Goal: Information Seeking & Learning: Learn about a topic

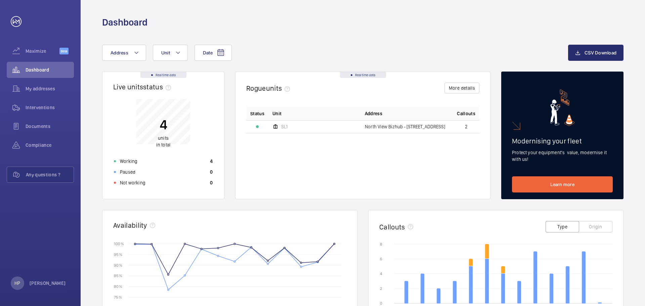
click at [466, 122] on td "2" at bounding box center [466, 126] width 27 height 13
click at [468, 88] on button "More details" at bounding box center [461, 88] width 35 height 11
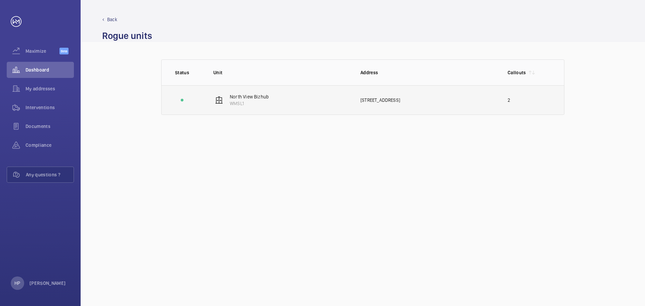
click at [396, 101] on div "[STREET_ADDRESS]" at bounding box center [428, 100] width 136 height 7
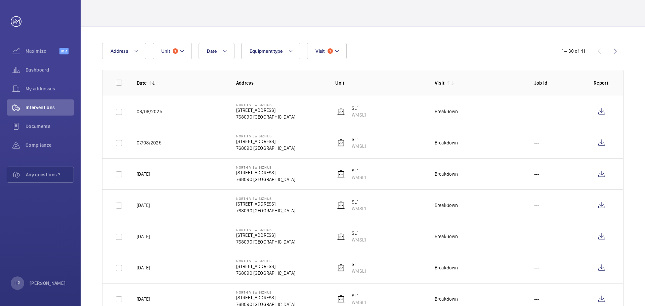
scroll to position [34, 0]
click at [615, 53] on wm-front-icon-button at bounding box center [615, 51] width 16 height 16
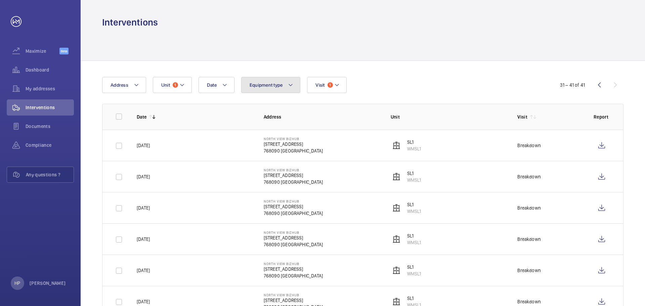
click at [291, 89] on button "Equipment type" at bounding box center [270, 85] width 59 height 16
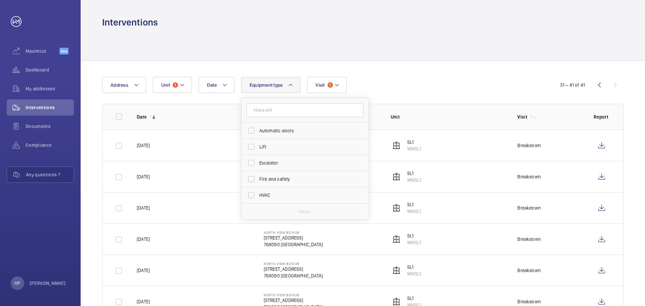
click at [452, 86] on div "Date Address Unit 1 Equipment type Automatic doors Lift Escalator Fire and safe…" at bounding box center [322, 85] width 441 height 16
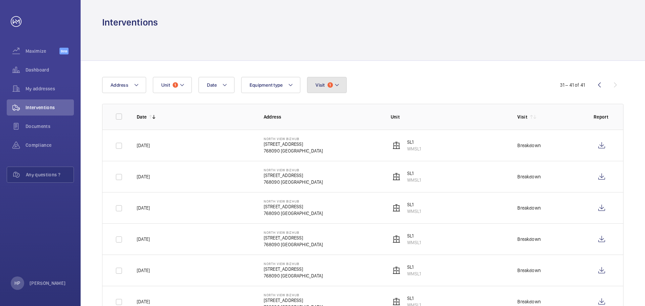
click at [341, 86] on button "Visit 1" at bounding box center [326, 85] width 39 height 16
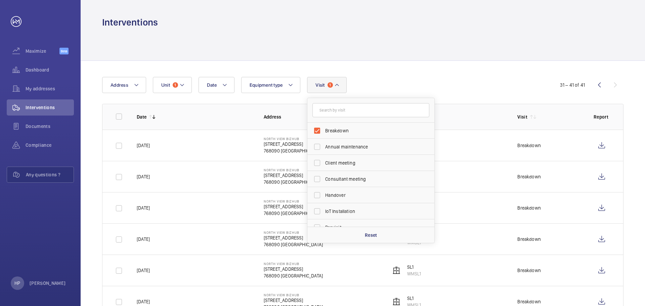
click at [467, 69] on div "Date Address Unit 1 Equipment type Visit 1 Breakdown Annual maintenance Client …" at bounding box center [363, 275] width 564 height 429
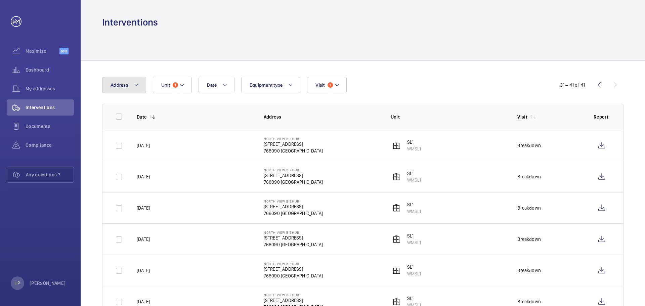
click at [125, 84] on span "Address" at bounding box center [120, 84] width 18 height 5
click at [454, 95] on wm-front-table "Date Address [STREET_ADDRESS] Reset Unit 1 Equipment type Visit 1 31 – 41 of 41…" at bounding box center [362, 275] width 521 height 397
click at [169, 86] on span "Unit" at bounding box center [165, 84] width 9 height 5
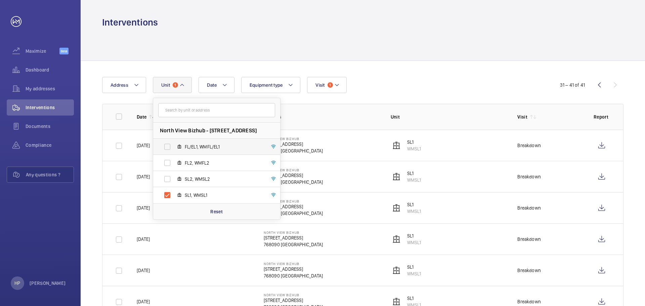
click at [167, 147] on label "FL/EL1, WMFL/EL1" at bounding box center [211, 147] width 116 height 16
click at [167, 147] on input "FL/EL1, WMFL/EL1" at bounding box center [167, 146] width 13 height 13
checkbox input "true"
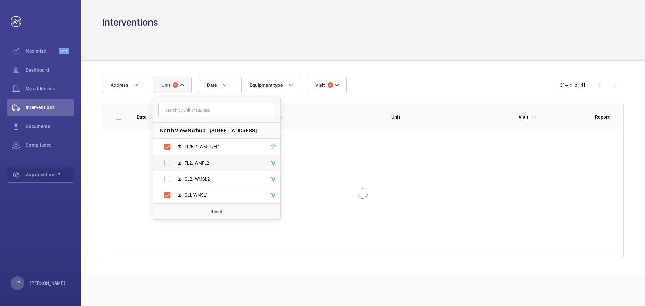
click at [168, 160] on label "FL2, WMFL2" at bounding box center [211, 163] width 116 height 16
click at [168, 160] on input "FL2, WMFL2" at bounding box center [167, 162] width 13 height 13
checkbox input "true"
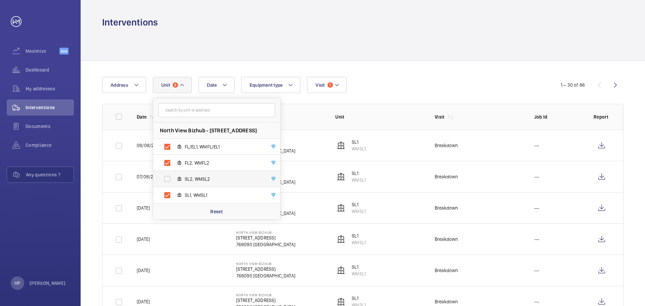
click at [170, 180] on label "SL2, WMSL2" at bounding box center [211, 179] width 116 height 16
click at [170, 180] on input "SL2, WMSL2" at bounding box center [167, 178] width 13 height 13
checkbox input "true"
click at [454, 80] on div "Date Address [STREET_ADDRESS]/EL1, WMFL/EL1 FL2, WMFL2 SL2, WMSL2 SL1, WMSL1 Re…" at bounding box center [322, 85] width 441 height 16
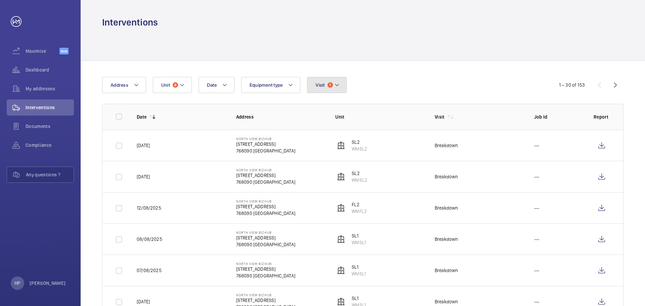
click at [332, 85] on span "1" at bounding box center [329, 84] width 5 height 5
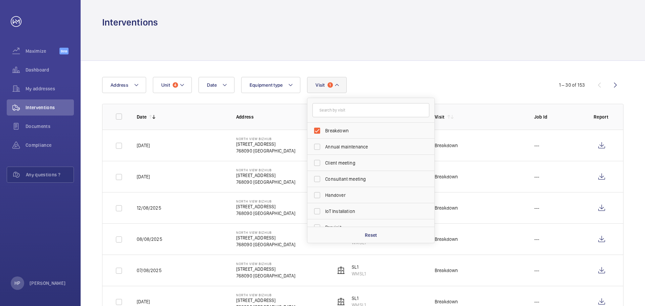
click at [436, 92] on div "Date Address Unit 4 Equipment type Visit 1 Breakdown Annual maintenance Client …" at bounding box center [322, 85] width 441 height 16
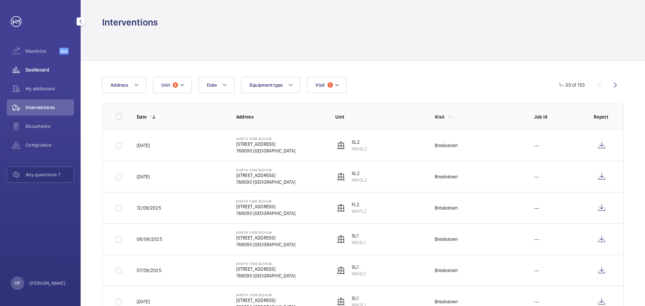
click at [41, 65] on div "Dashboard" at bounding box center [40, 70] width 67 height 16
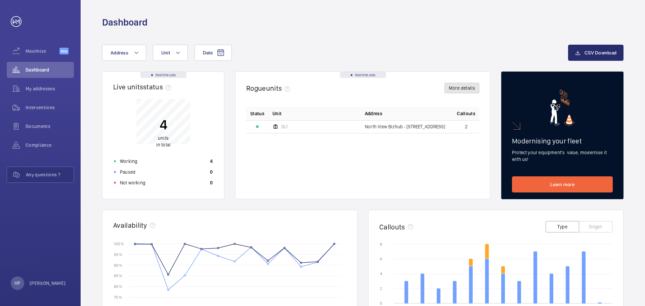
click at [473, 88] on button "More details" at bounding box center [461, 88] width 35 height 11
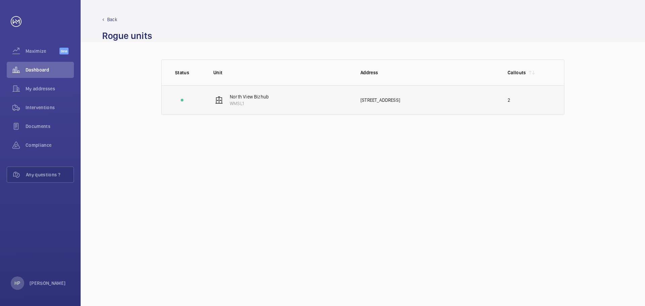
click at [404, 100] on div "[STREET_ADDRESS]" at bounding box center [428, 100] width 136 height 7
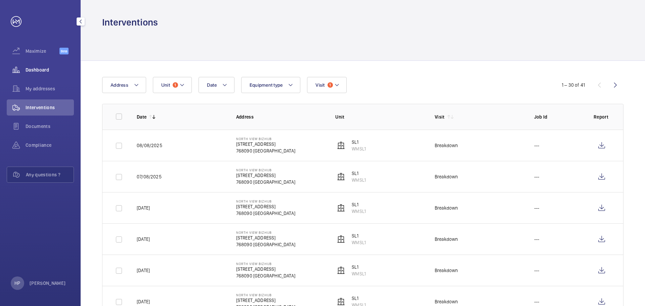
click at [45, 71] on span "Dashboard" at bounding box center [50, 70] width 48 height 7
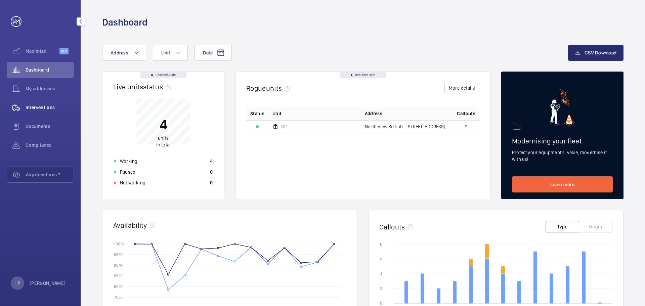
click at [31, 108] on span "Interventions" at bounding box center [50, 107] width 48 height 7
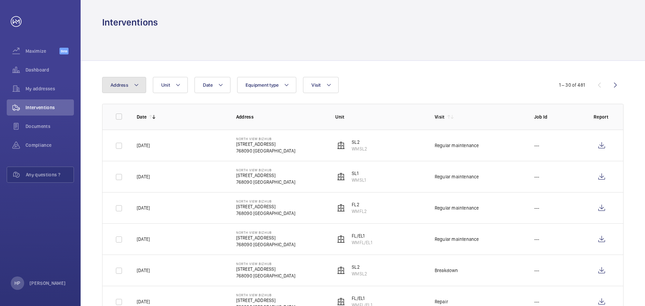
click at [138, 86] on mat-icon at bounding box center [136, 85] width 5 height 8
click at [182, 87] on button "Unit" at bounding box center [170, 85] width 35 height 16
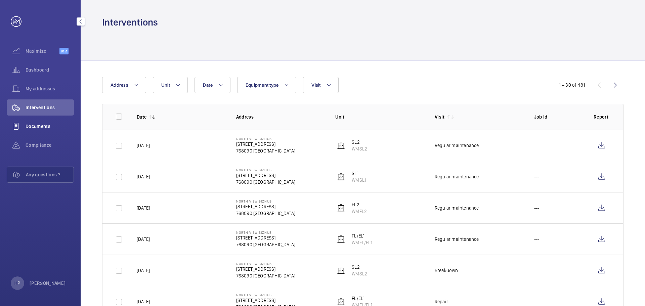
click at [49, 126] on span "Documents" at bounding box center [50, 126] width 48 height 7
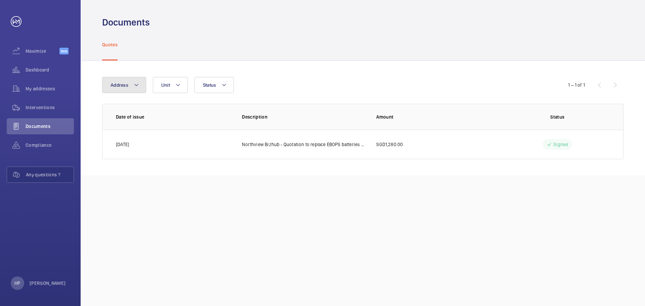
click at [134, 84] on mat-icon at bounding box center [136, 85] width 5 height 8
click at [144, 131] on span "North View Bizhub - [STREET_ADDRESS]" at bounding box center [166, 130] width 92 height 7
click at [119, 131] on input "North View Bizhub - [STREET_ADDRESS]" at bounding box center [111, 130] width 13 height 13
checkbox input "true"
click at [367, 178] on div "Documents Quotes Address [STREET_ADDRESS] Reset Unit Status 1 – 1 of 1 Date of …" at bounding box center [363, 153] width 564 height 306
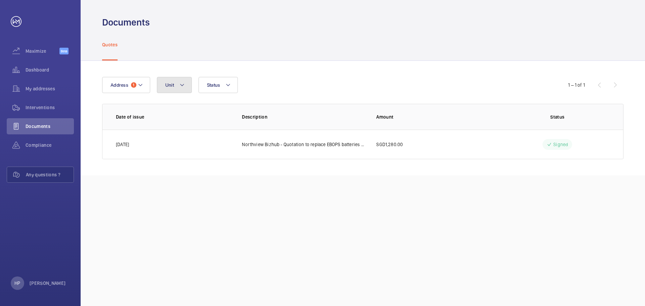
click at [182, 85] on mat-icon at bounding box center [181, 85] width 5 height 8
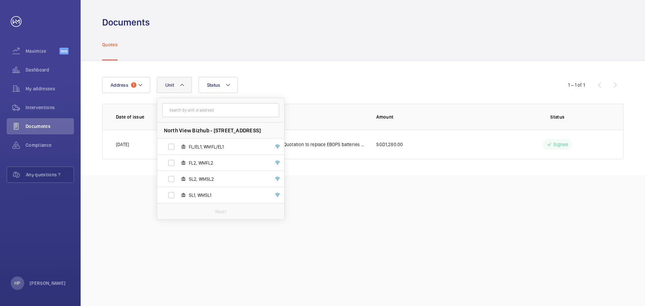
click at [376, 192] on div "Documents Quotes Address [STREET_ADDRESS]/EL1, WMFL/EL1 FL2, WMFL2 SL2, WMSL2 S…" at bounding box center [363, 153] width 564 height 306
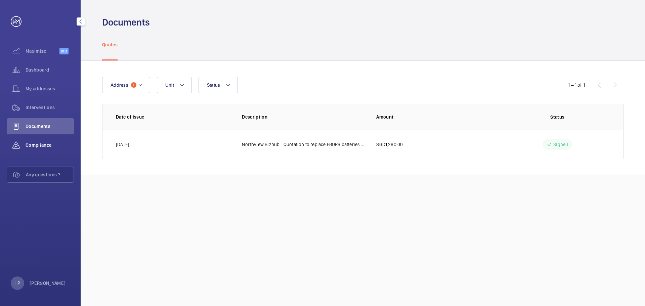
click at [43, 142] on span "Compliance" at bounding box center [50, 145] width 48 height 7
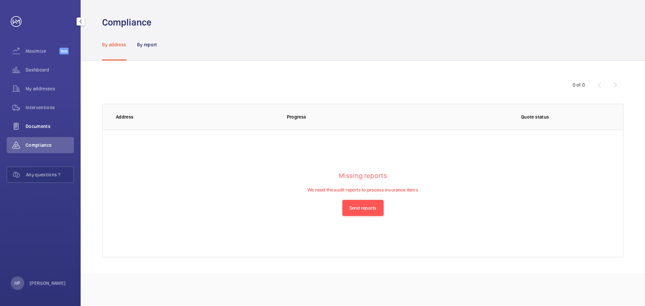
click at [44, 123] on div "Documents" at bounding box center [40, 126] width 67 height 16
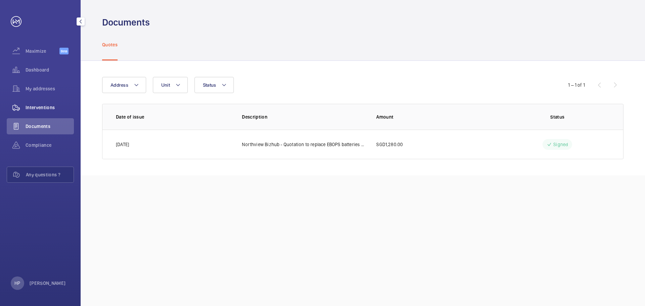
click at [45, 109] on span "Interventions" at bounding box center [50, 107] width 48 height 7
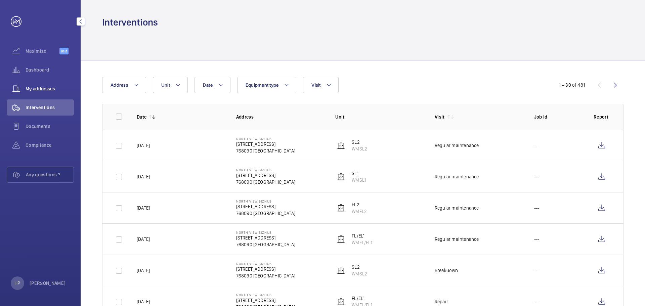
click at [40, 89] on span "My addresses" at bounding box center [50, 88] width 48 height 7
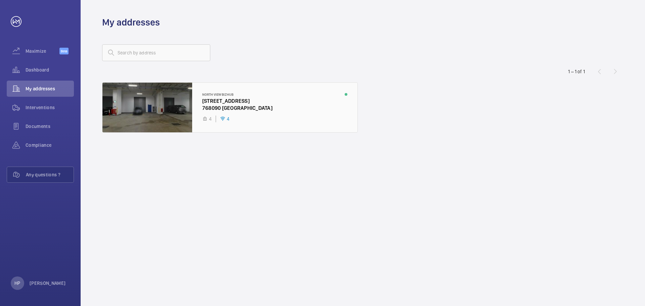
click at [138, 109] on div at bounding box center [229, 108] width 255 height 50
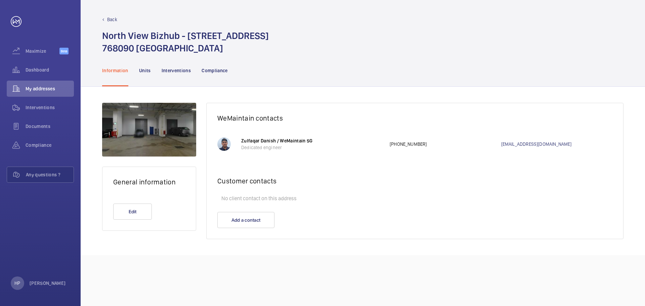
click at [170, 143] on div at bounding box center [149, 130] width 94 height 54
click at [219, 145] on div at bounding box center [223, 143] width 13 height 13
click at [33, 67] on span "Dashboard" at bounding box center [50, 70] width 48 height 7
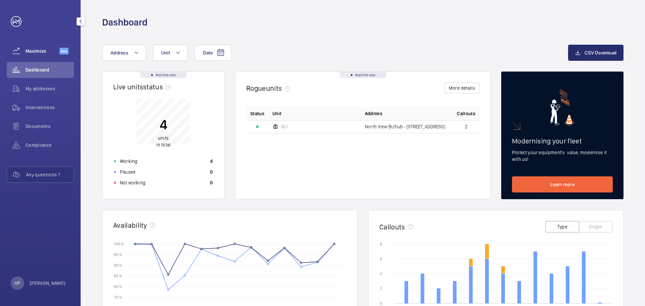
click at [38, 53] on span "Maximize" at bounding box center [43, 51] width 34 height 7
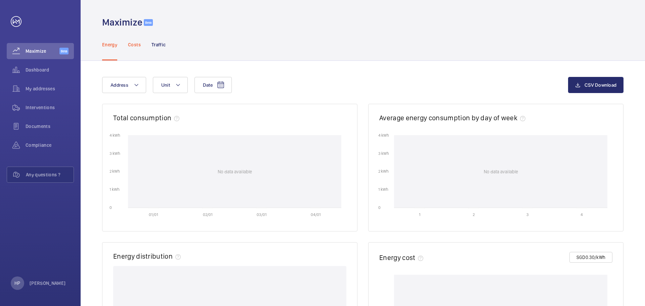
click at [132, 44] on p "Costs" at bounding box center [134, 44] width 13 height 7
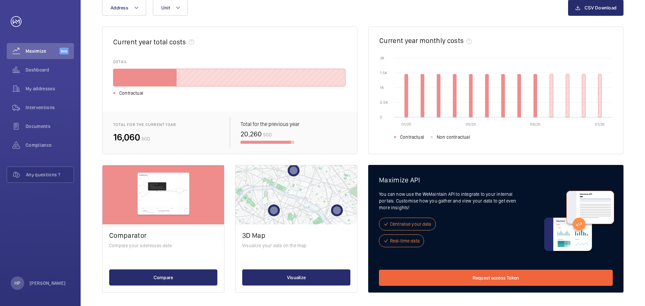
scroll to position [80, 0]
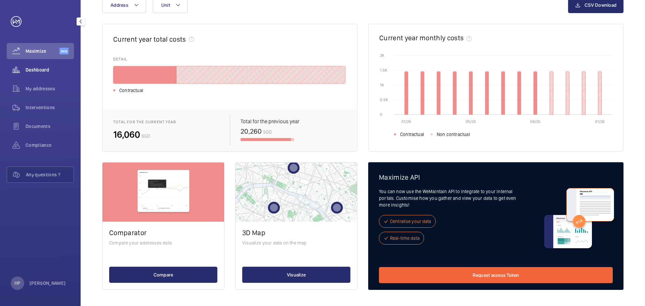
click at [50, 70] on span "Dashboard" at bounding box center [50, 70] width 48 height 7
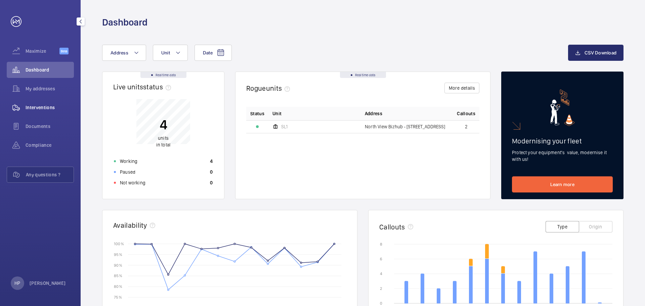
click at [56, 108] on span "Interventions" at bounding box center [50, 107] width 48 height 7
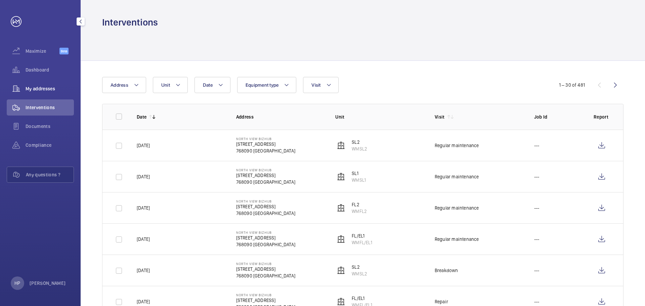
click at [48, 91] on span "My addresses" at bounding box center [50, 88] width 48 height 7
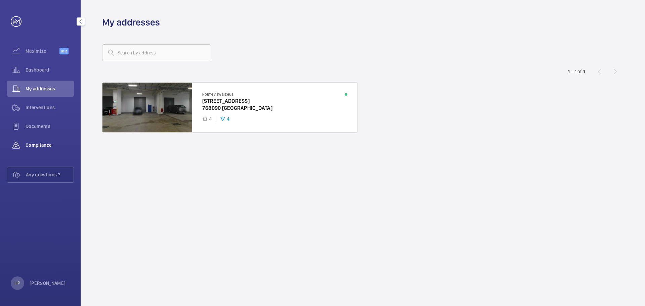
click at [56, 142] on span "Compliance" at bounding box center [50, 145] width 48 height 7
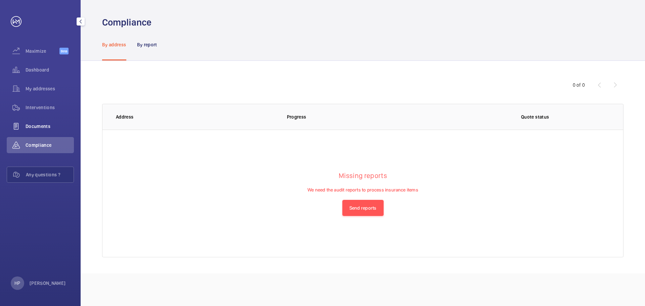
click at [52, 128] on span "Documents" at bounding box center [50, 126] width 48 height 7
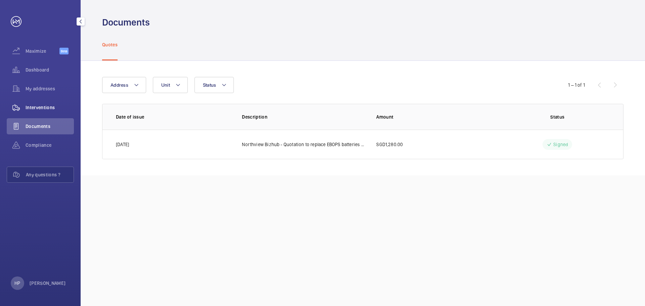
click at [51, 105] on span "Interventions" at bounding box center [50, 107] width 48 height 7
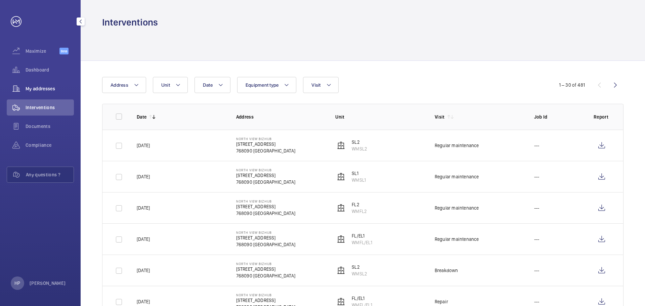
click at [40, 88] on span "My addresses" at bounding box center [50, 88] width 48 height 7
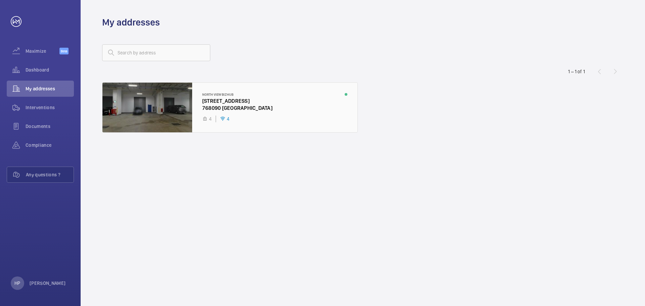
click at [239, 104] on div at bounding box center [229, 108] width 255 height 50
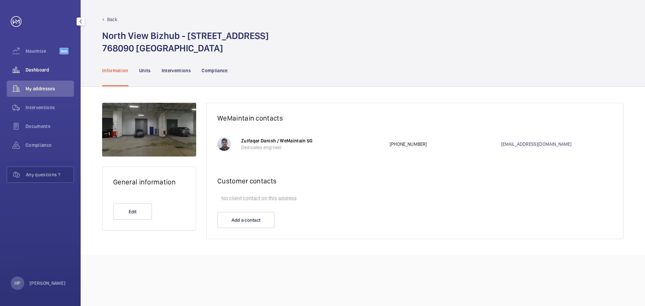
click at [37, 69] on span "Dashboard" at bounding box center [50, 70] width 48 height 7
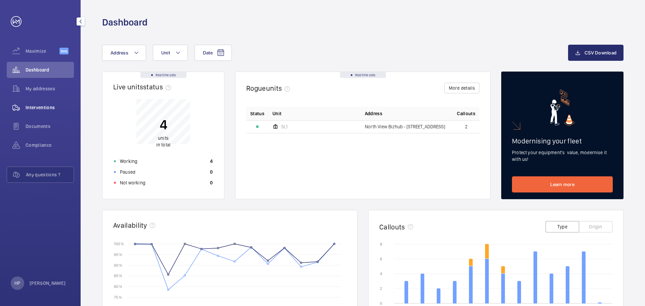
click at [50, 108] on span "Interventions" at bounding box center [50, 107] width 48 height 7
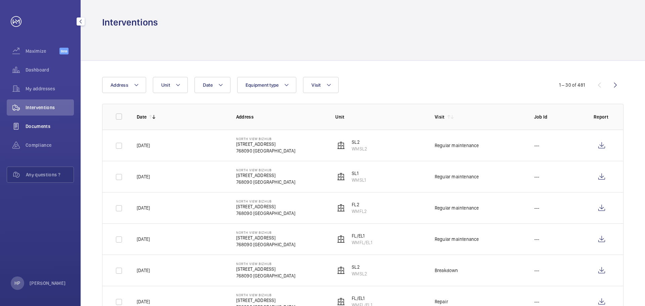
click at [47, 126] on span "Documents" at bounding box center [50, 126] width 48 height 7
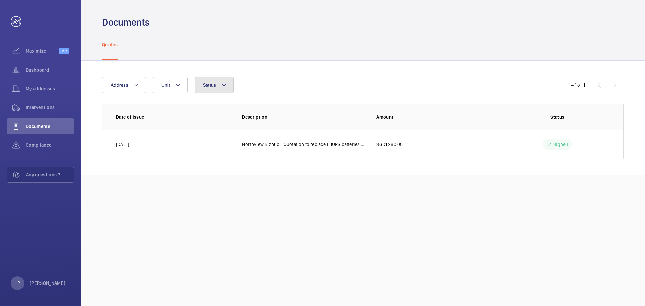
click at [224, 85] on mat-icon at bounding box center [223, 85] width 5 height 8
click at [339, 69] on div "Address Unit Status To sign Signed Refused In validation Reset 1 – 1 of 1 Date …" at bounding box center [363, 118] width 564 height 115
click at [166, 84] on span "Unit" at bounding box center [165, 84] width 9 height 5
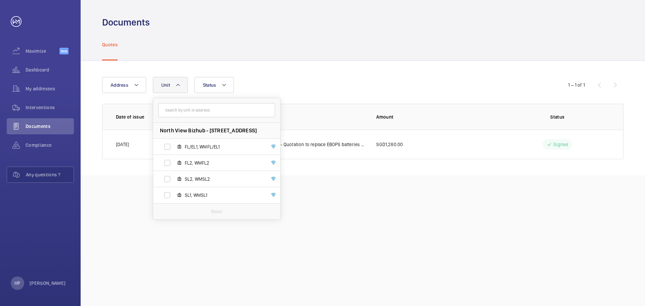
click at [296, 75] on div "Address [STREET_ADDRESS]/EL1, WMFL/EL1 FL2, WMFL2 SL2, WMSL2 SL1, WMSL1 Reset S…" at bounding box center [363, 118] width 564 height 115
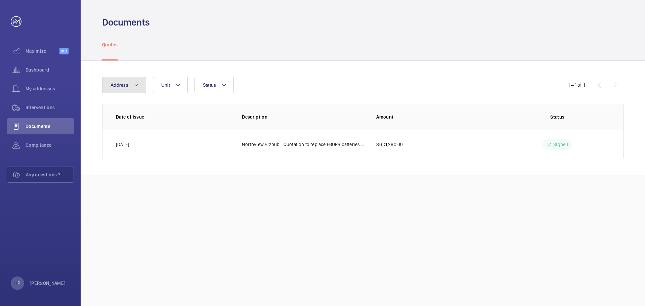
click at [135, 83] on mat-icon at bounding box center [136, 85] width 5 height 8
click at [332, 78] on div "Address [GEOGRAPHIC_DATA] Bizhub - [STREET_ADDRESS] Reset Unit Status" at bounding box center [322, 85] width 441 height 16
click at [142, 88] on button "Address" at bounding box center [124, 85] width 44 height 16
click at [107, 128] on label "North View Bizhub - [STREET_ADDRESS]" at bounding box center [160, 131] width 117 height 16
click at [107, 128] on input "North View Bizhub - [STREET_ADDRESS]" at bounding box center [111, 130] width 13 height 13
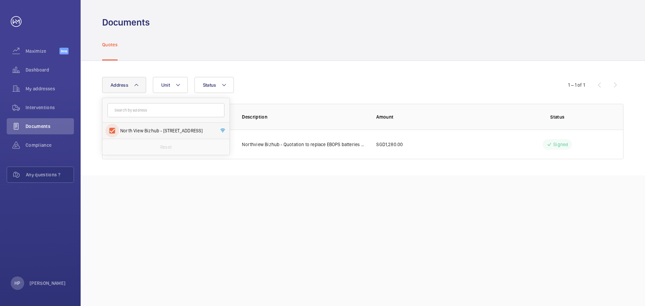
checkbox input "true"
click at [312, 63] on div "Address [STREET_ADDRESS] Reset Unit Status 1 – 1 of 1 Date of issue Description…" at bounding box center [363, 118] width 564 height 115
click at [56, 103] on div "Interventions" at bounding box center [40, 107] width 67 height 16
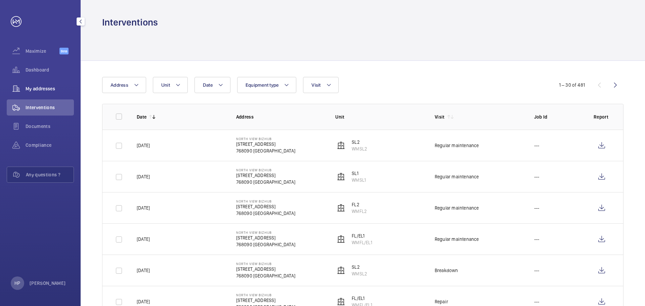
click at [53, 91] on span "My addresses" at bounding box center [50, 88] width 48 height 7
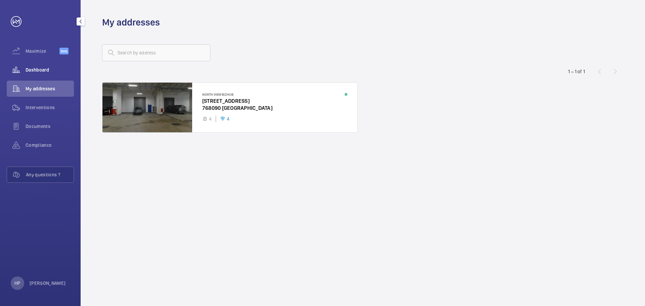
click at [47, 72] on span "Dashboard" at bounding box center [50, 70] width 48 height 7
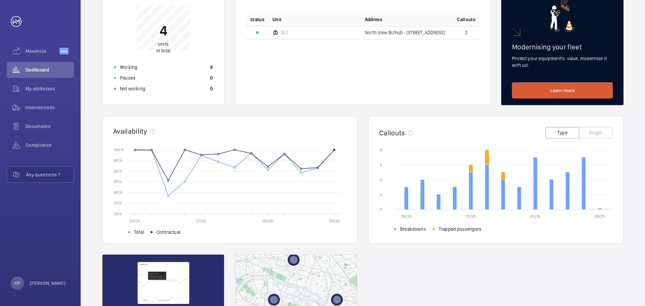
scroll to position [85, 0]
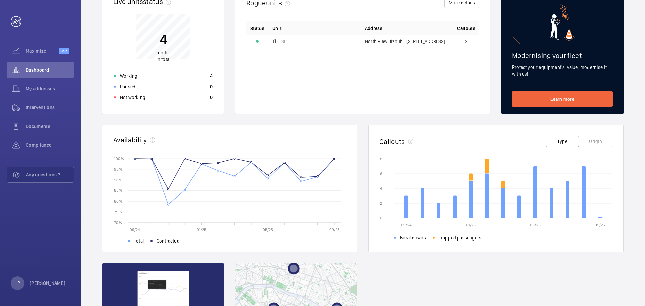
click at [564, 139] on button "Type" at bounding box center [562, 141] width 34 height 11
click at [600, 141] on button "Origin" at bounding box center [596, 141] width 34 height 11
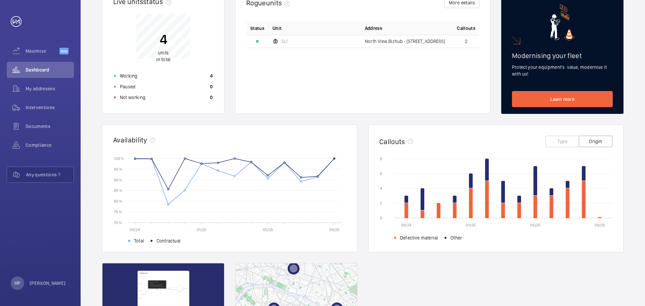
click at [566, 142] on button "Type" at bounding box center [562, 141] width 34 height 11
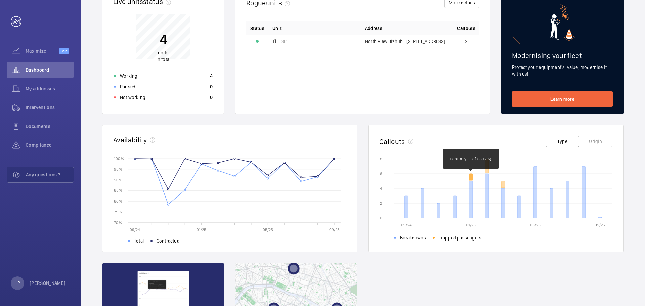
click at [471, 178] on icon at bounding box center [470, 177] width 3 height 7
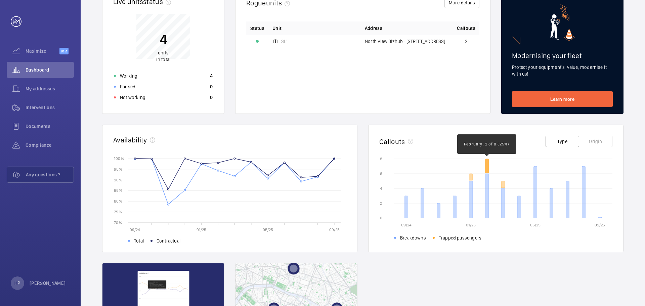
click at [486, 168] on icon at bounding box center [486, 166] width 3 height 14
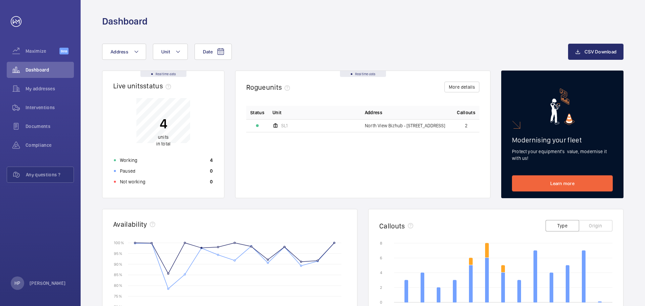
scroll to position [0, 0]
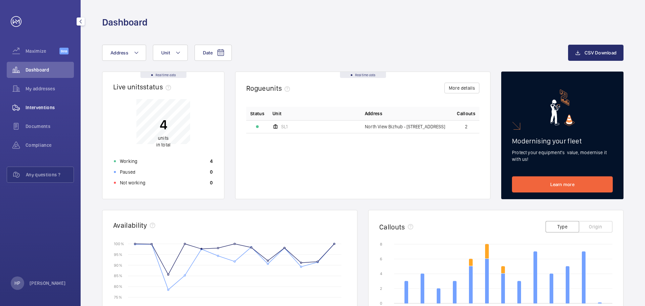
click at [42, 109] on span "Interventions" at bounding box center [50, 107] width 48 height 7
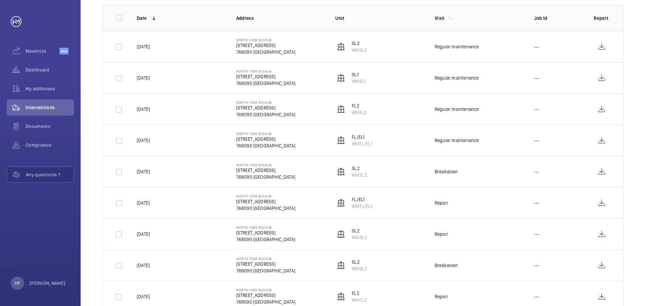
scroll to position [101, 0]
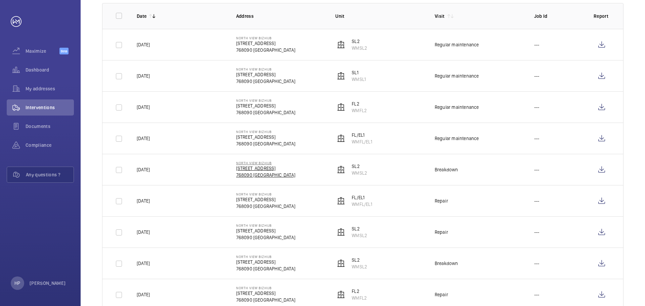
click at [270, 170] on p "[STREET_ADDRESS]" at bounding box center [265, 168] width 59 height 7
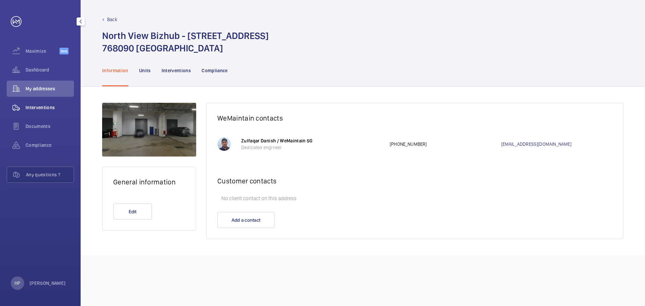
click at [47, 110] on span "Interventions" at bounding box center [50, 107] width 48 height 7
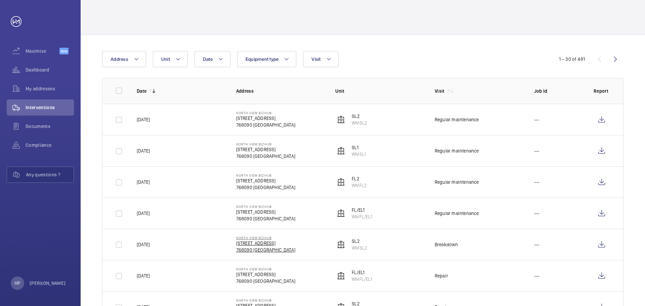
scroll to position [34, 0]
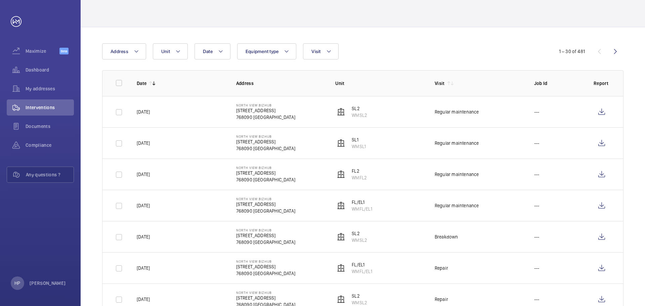
click at [448, 236] on div "Breakdown" at bounding box center [447, 236] width 24 height 7
click at [360, 241] on p "WMSL2" at bounding box center [359, 240] width 15 height 7
click at [360, 236] on p "SL2" at bounding box center [359, 233] width 15 height 7
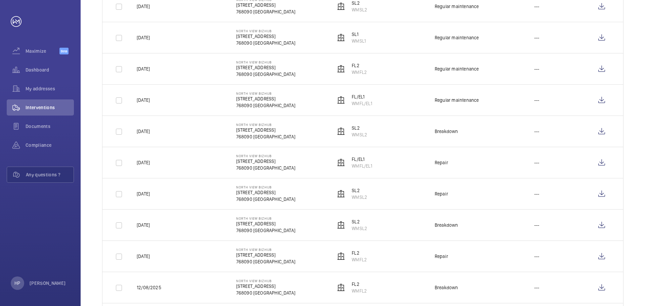
scroll to position [0, 0]
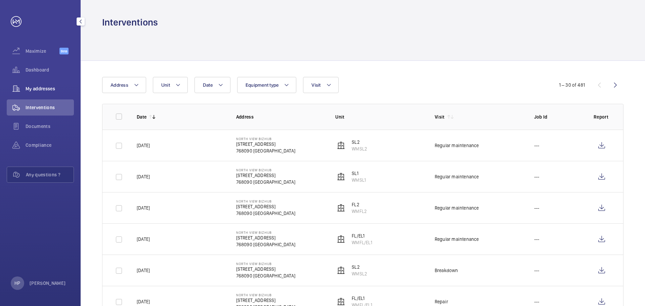
click at [55, 90] on span "My addresses" at bounding box center [50, 88] width 48 height 7
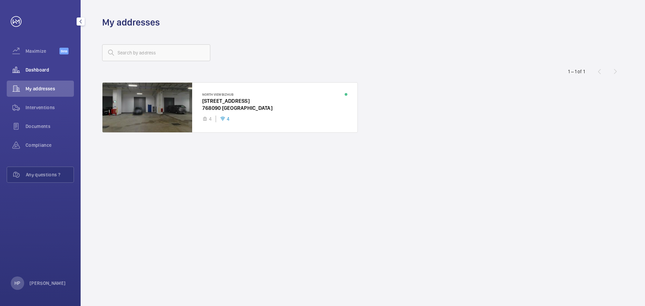
click at [49, 71] on span "Dashboard" at bounding box center [50, 70] width 48 height 7
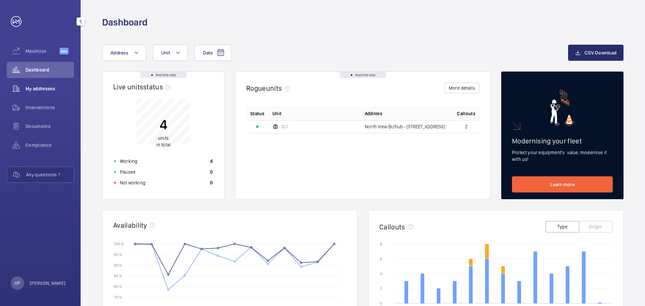
click at [57, 87] on span "My addresses" at bounding box center [50, 88] width 48 height 7
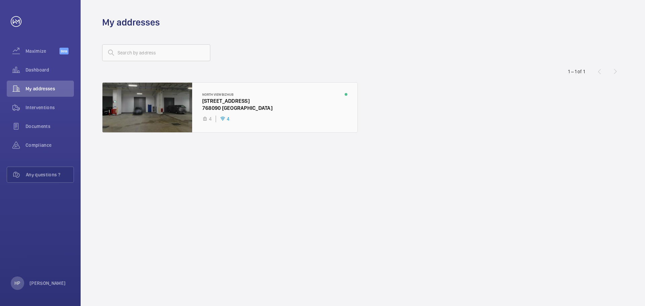
click at [225, 105] on div at bounding box center [229, 108] width 255 height 50
